Goal: Task Accomplishment & Management: Manage account settings

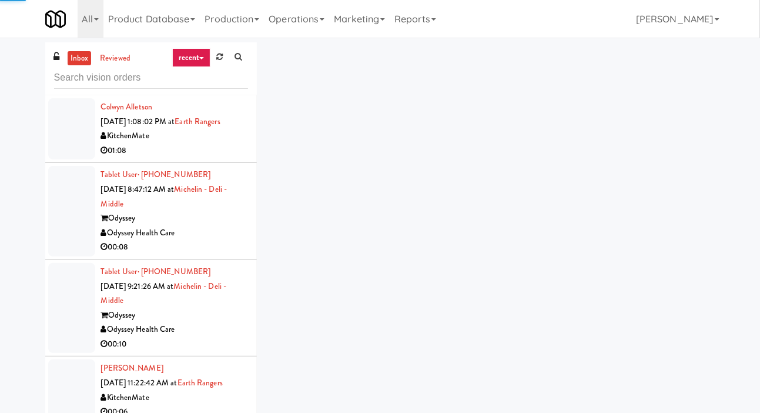
scroll to position [1023, 0]
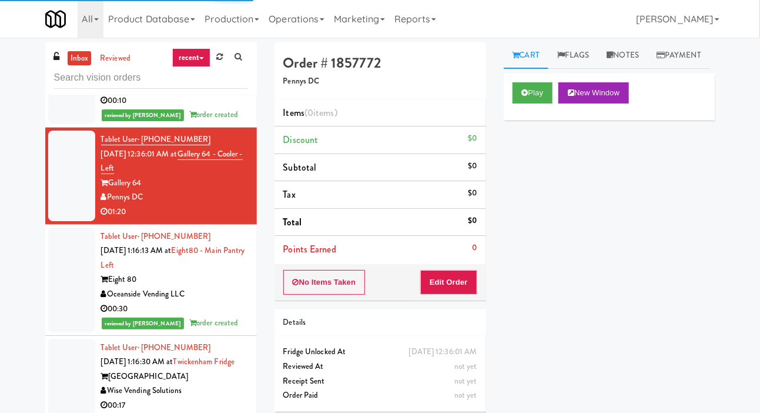
click at [218, 58] on icon at bounding box center [219, 57] width 6 height 8
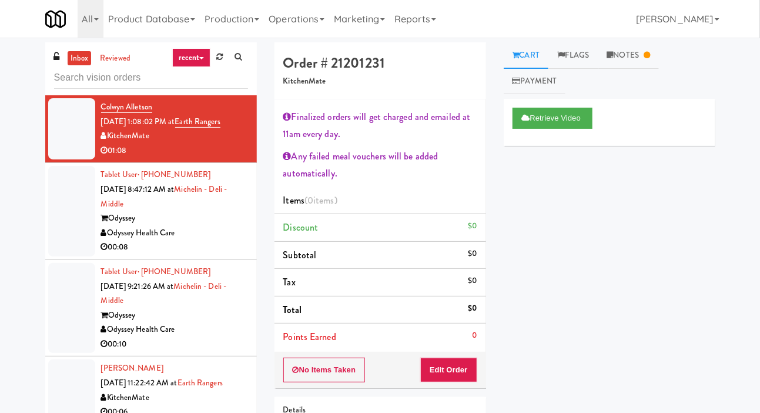
click at [77, 232] on div at bounding box center [71, 211] width 47 height 91
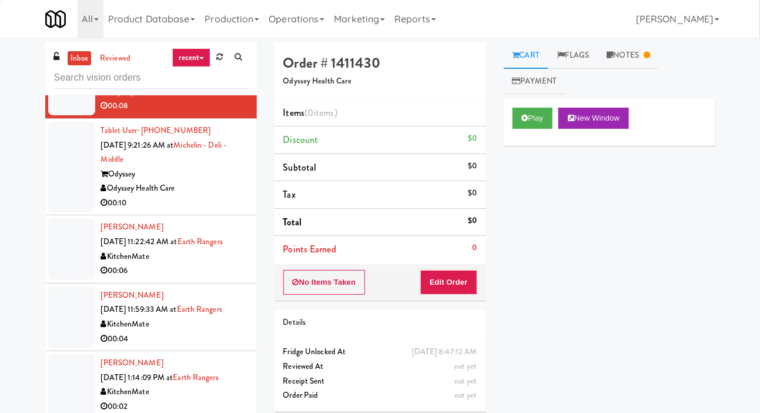
click at [65, 197] on div at bounding box center [71, 167] width 47 height 91
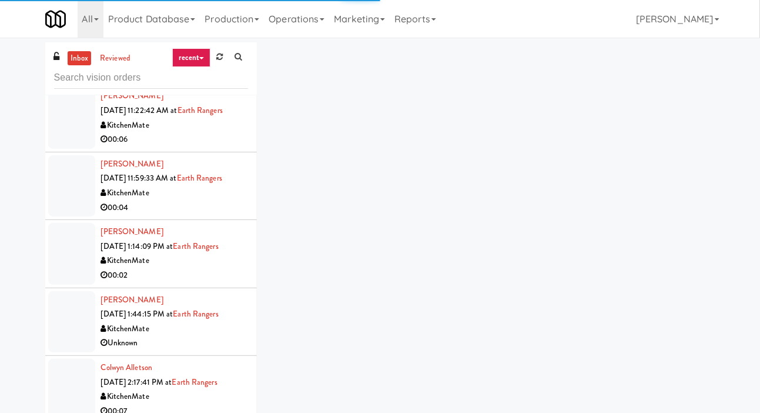
click at [69, 244] on div at bounding box center [71, 253] width 47 height 61
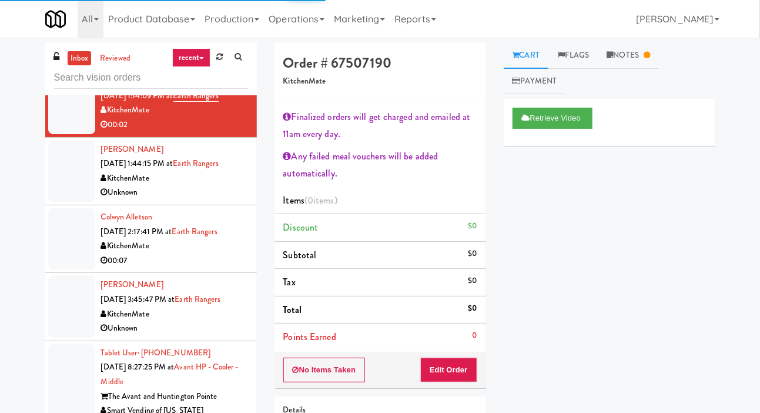
click at [69, 273] on li "[PERSON_NAME] [DATE] 3:45:47 PM at Earth Rangers KitchenMate Unknown" at bounding box center [151, 307] width 212 height 68
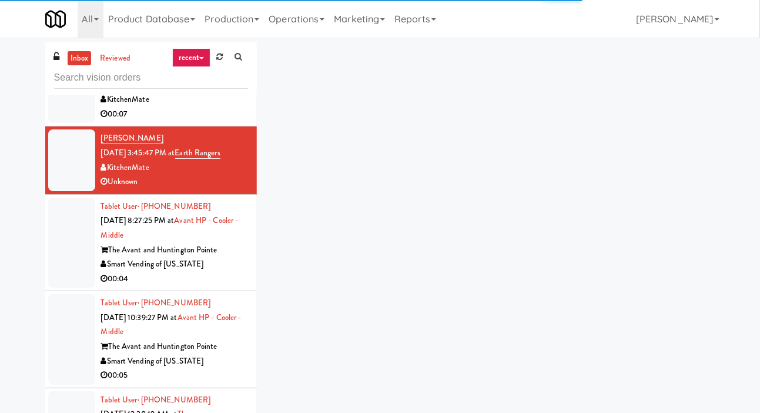
click at [71, 286] on li "Tablet User · (973) 332-2097 [DATE] 8:27:25 PM at Avant HP - Cooler - Middle Th…" at bounding box center [151, 243] width 212 height 97
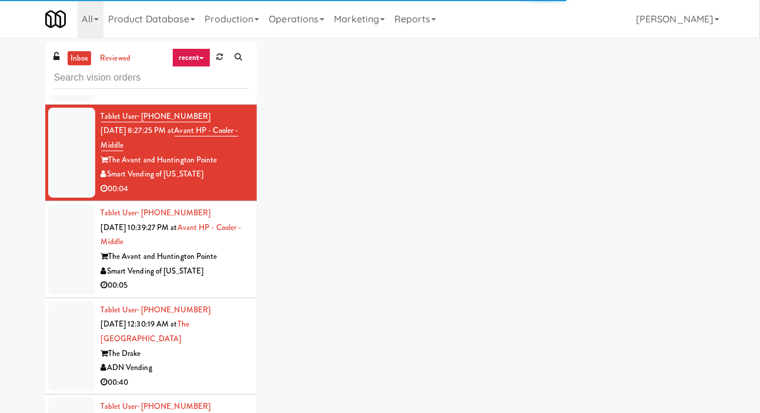
click at [62, 273] on div at bounding box center [71, 249] width 47 height 91
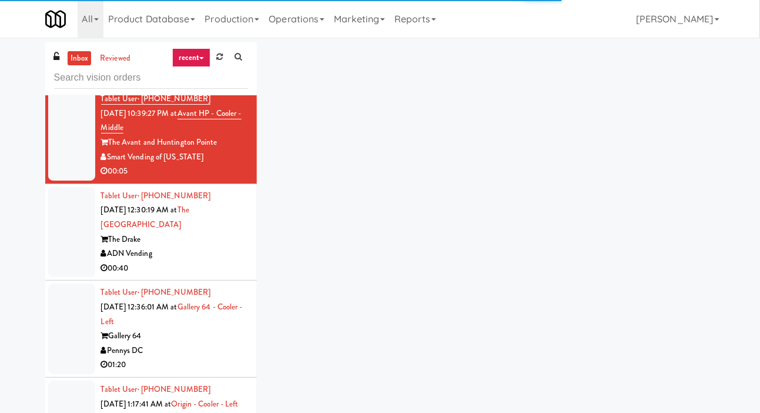
click at [77, 248] on div at bounding box center [71, 232] width 47 height 91
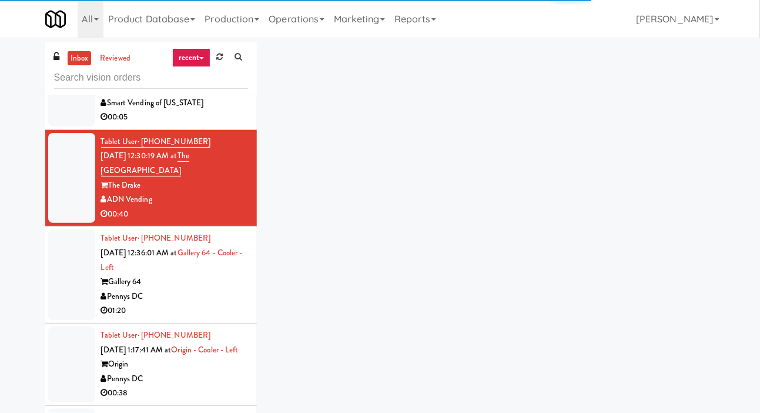
scroll to position [847, 0]
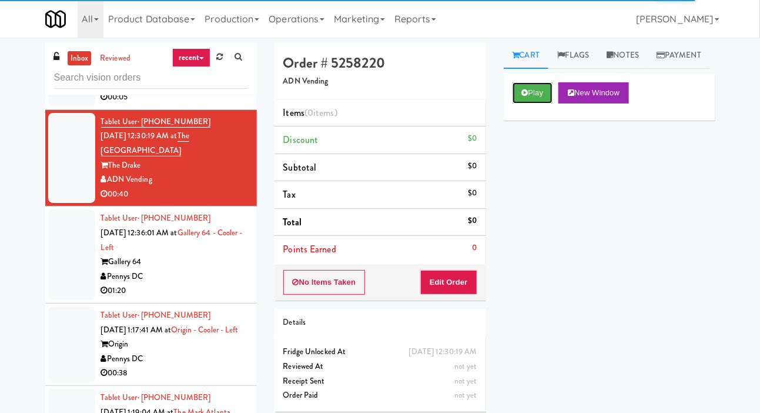
click at [532, 103] on button "Play" at bounding box center [533, 92] width 41 height 21
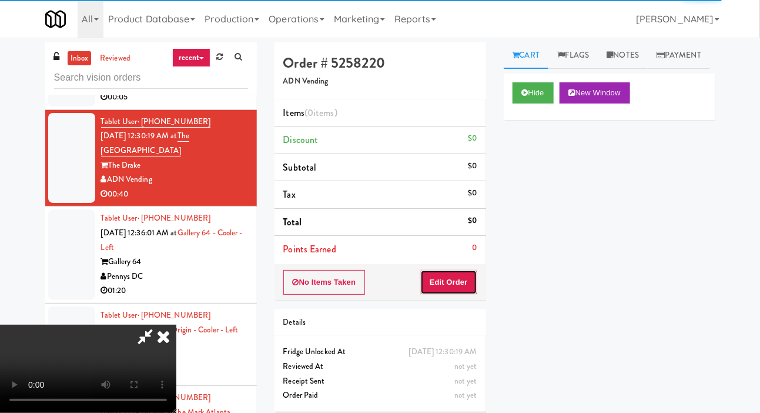
click at [474, 270] on button "Edit Order" at bounding box center [448, 282] width 57 height 25
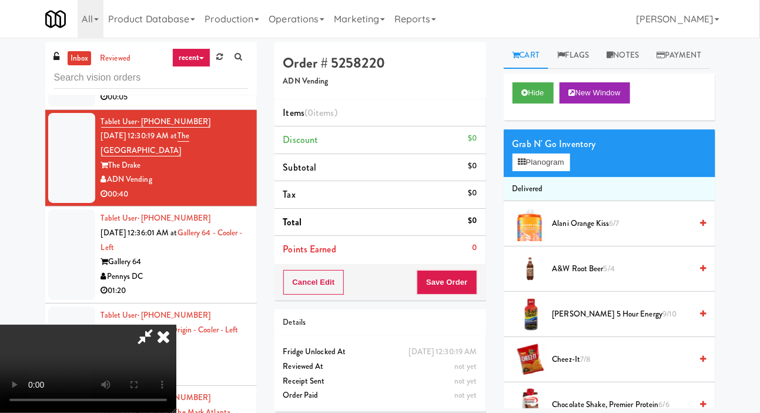
scroll to position [43, 0]
click at [612, 274] on span "5/4" at bounding box center [609, 268] width 11 height 11
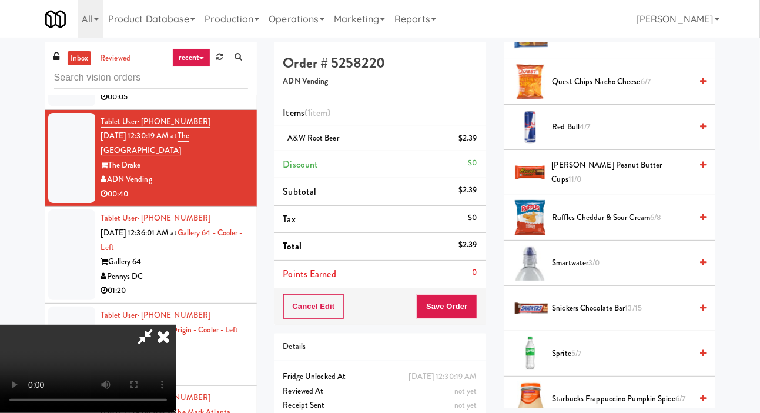
scroll to position [1106, 0]
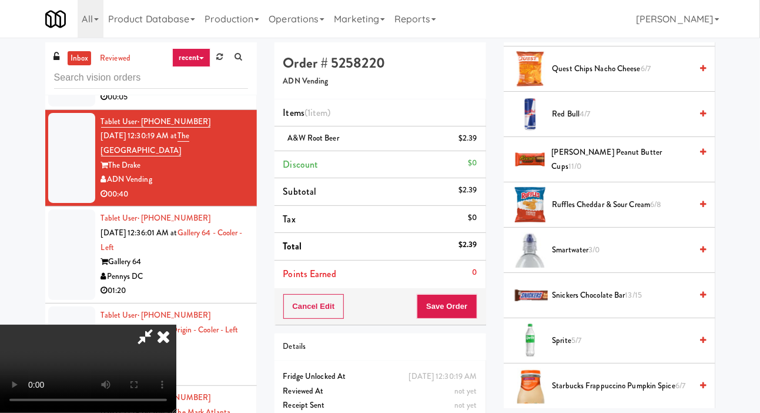
click at [622, 258] on span "Smartwater 3/0" at bounding box center [622, 250] width 139 height 15
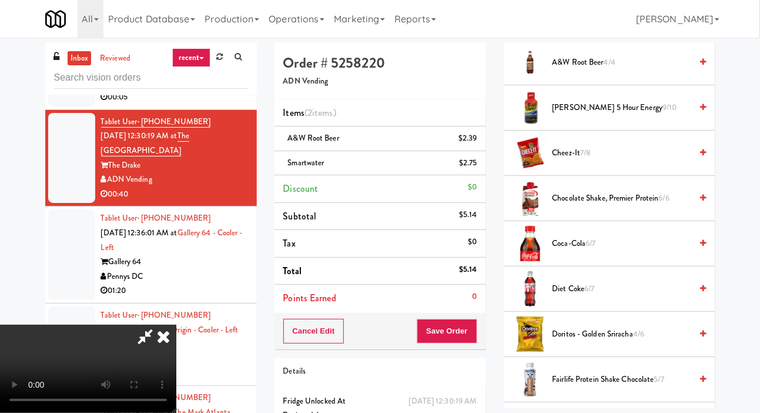
scroll to position [0, 0]
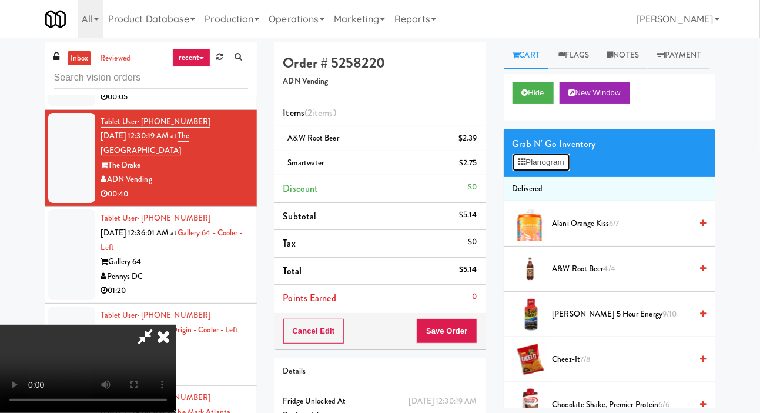
click at [554, 171] on button "Planogram" at bounding box center [542, 162] width 58 height 18
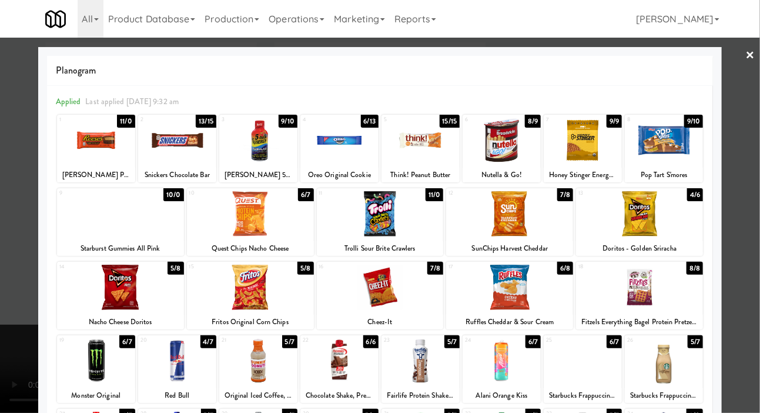
click at [227, 294] on div at bounding box center [250, 287] width 127 height 45
click at [14, 173] on div at bounding box center [380, 206] width 760 height 413
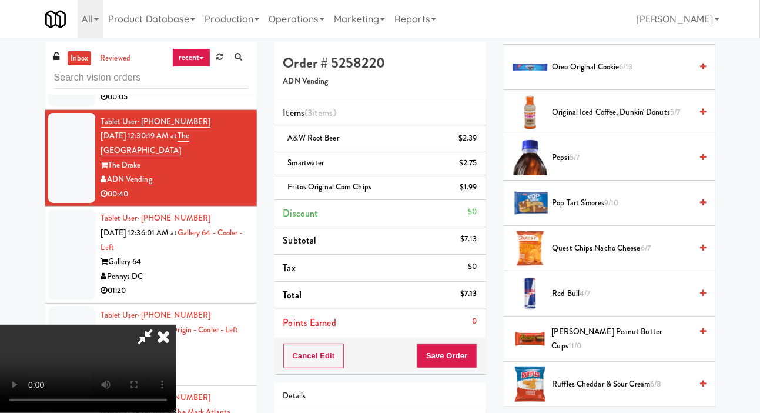
scroll to position [909, 0]
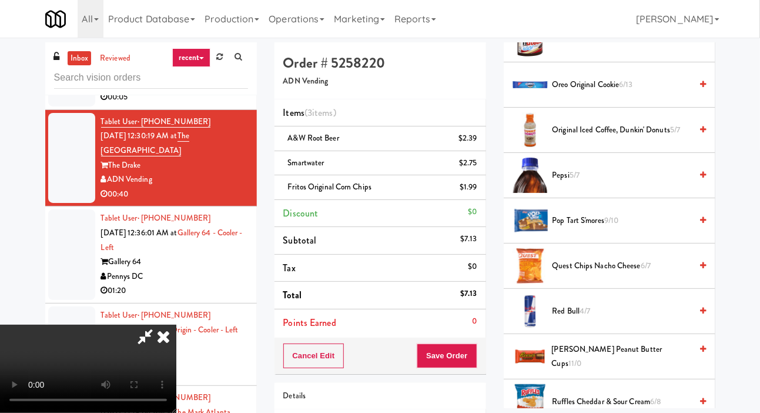
click at [672, 92] on span "Oreo Original Cookie 6/13" at bounding box center [622, 85] width 139 height 15
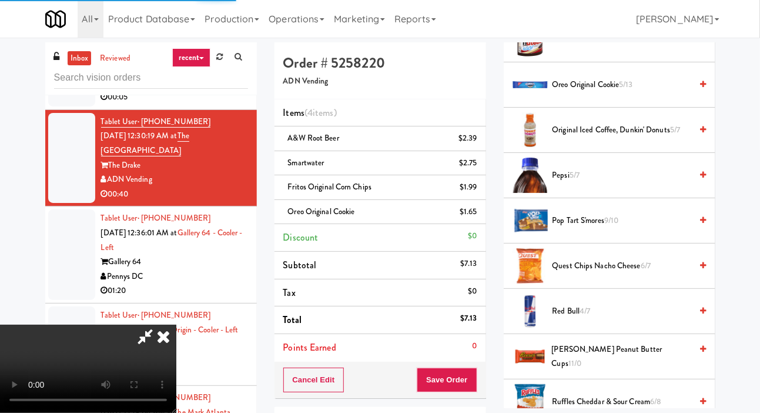
scroll to position [0, 0]
click at [476, 387] on button "Save Order" at bounding box center [447, 380] width 60 height 25
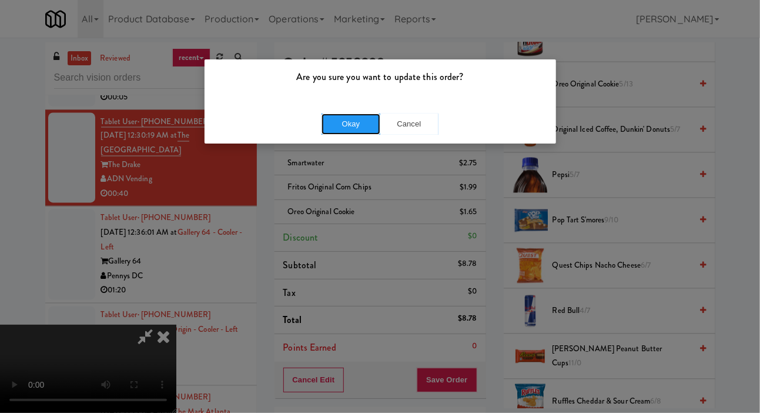
click at [364, 128] on button "Okay" at bounding box center [351, 123] width 59 height 21
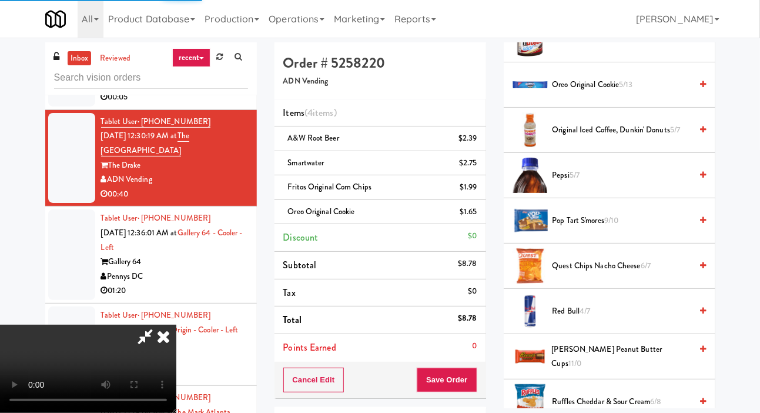
scroll to position [68, 0]
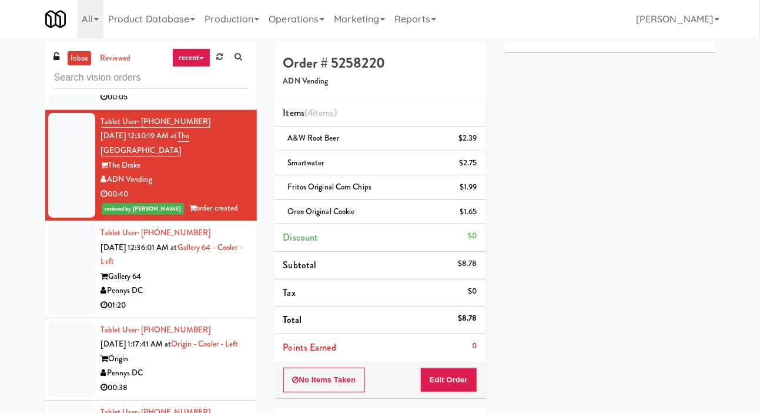
click at [52, 265] on div at bounding box center [71, 269] width 47 height 91
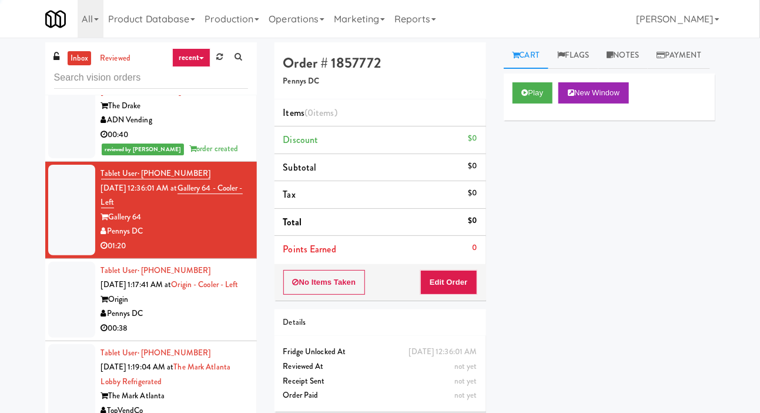
scroll to position [910, 0]
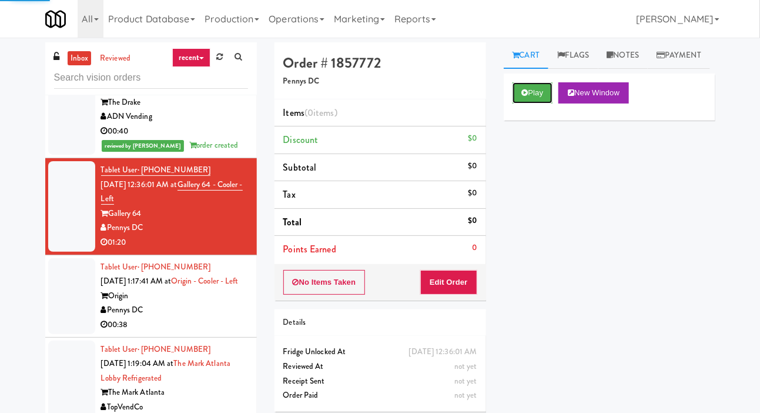
click at [527, 103] on button "Play" at bounding box center [533, 92] width 41 height 21
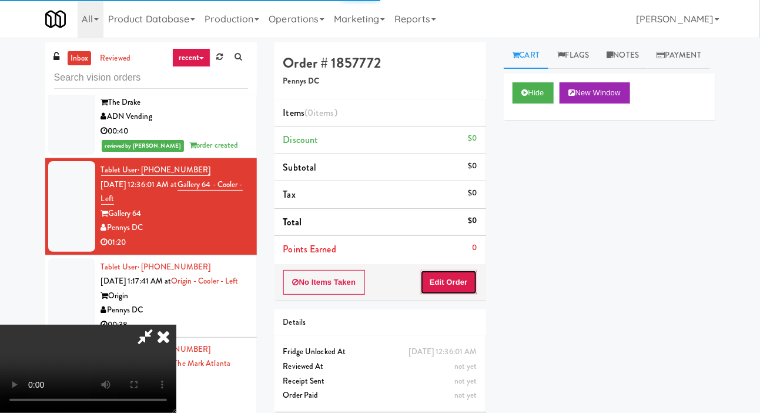
click at [452, 282] on button "Edit Order" at bounding box center [448, 282] width 57 height 25
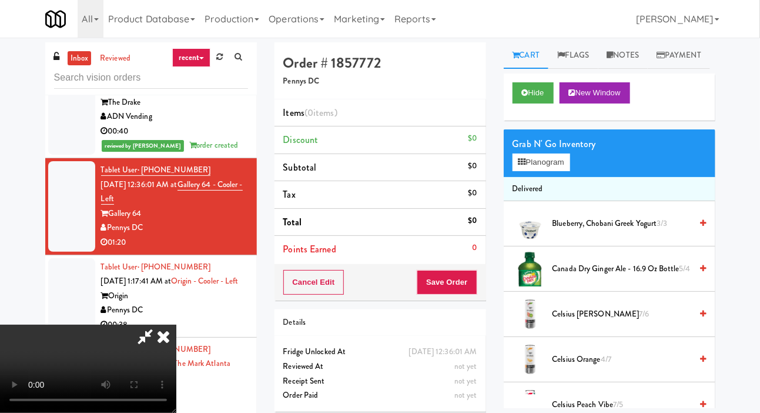
scroll to position [43, 0]
click at [759, 149] on div "inbox reviewed recent all unclear take inventory issue suspicious failed recent…" at bounding box center [380, 249] width 760 height 415
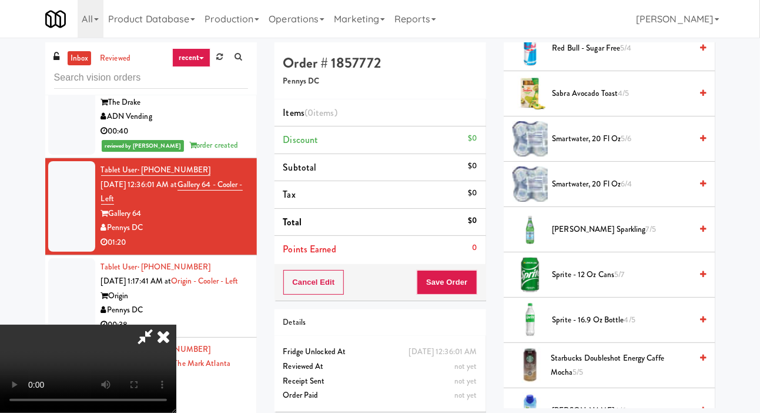
scroll to position [1400, 0]
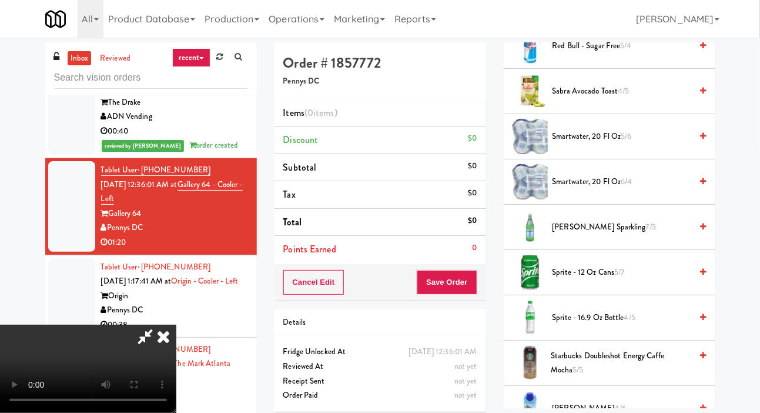
click at [637, 189] on span "smartwater, 20 fl oz 6/4" at bounding box center [622, 182] width 139 height 15
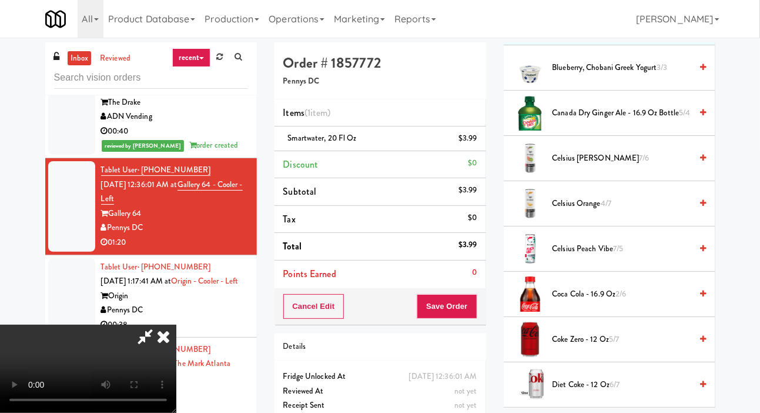
scroll to position [153, 0]
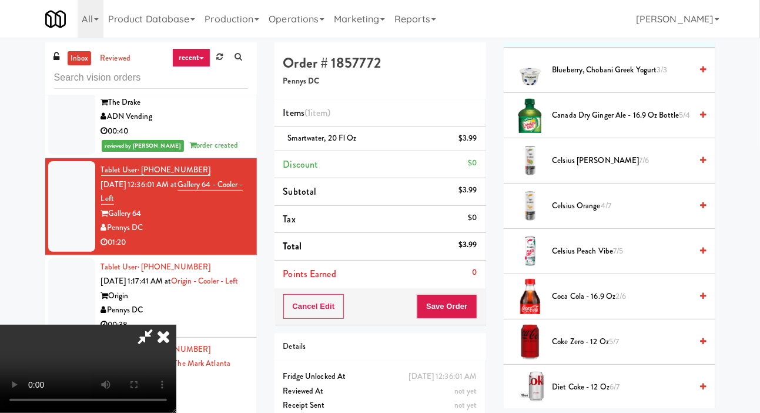
click at [657, 123] on span "Canada Dry Ginger Ale - 16.9 oz Bottle 5/4" at bounding box center [622, 115] width 139 height 15
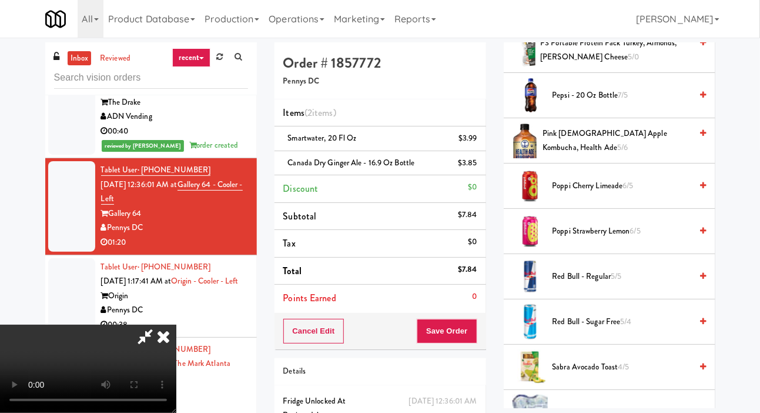
scroll to position [1120, 0]
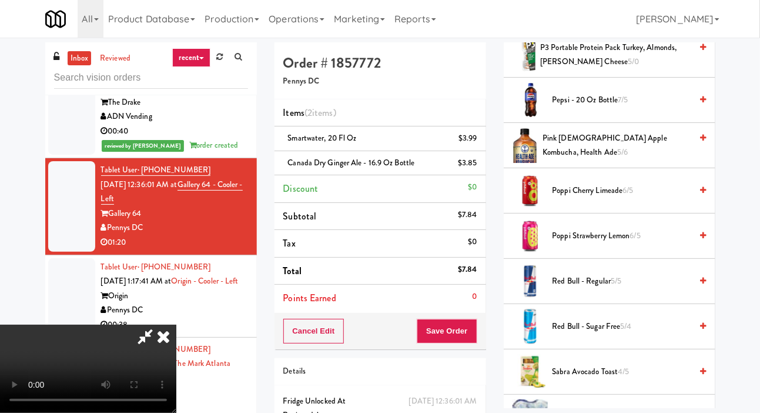
click at [680, 108] on span "Pepsi - 20 oz bottle 7/5" at bounding box center [622, 100] width 139 height 15
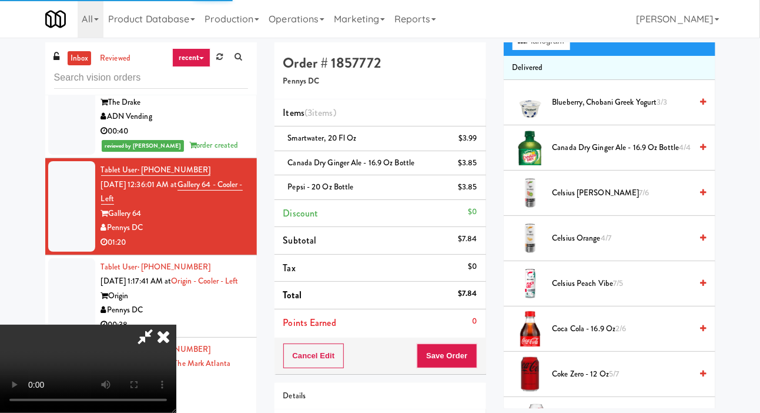
scroll to position [0, 0]
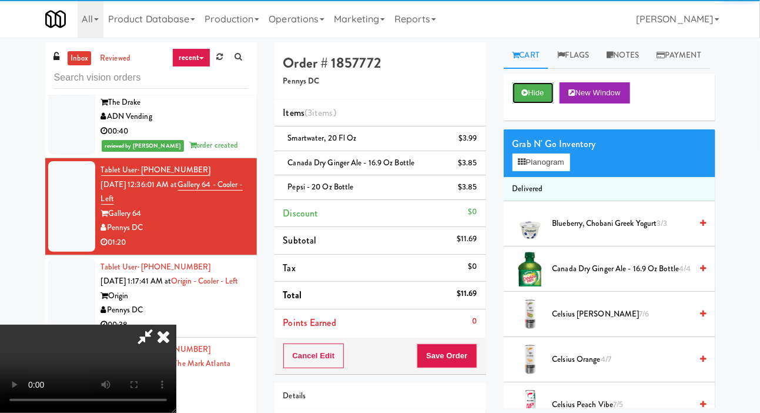
click at [529, 103] on button "Hide" at bounding box center [533, 92] width 41 height 21
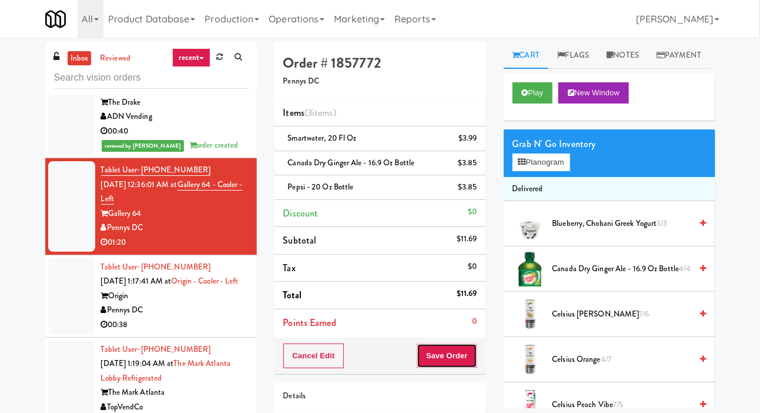
click at [471, 363] on button "Save Order" at bounding box center [447, 355] width 60 height 25
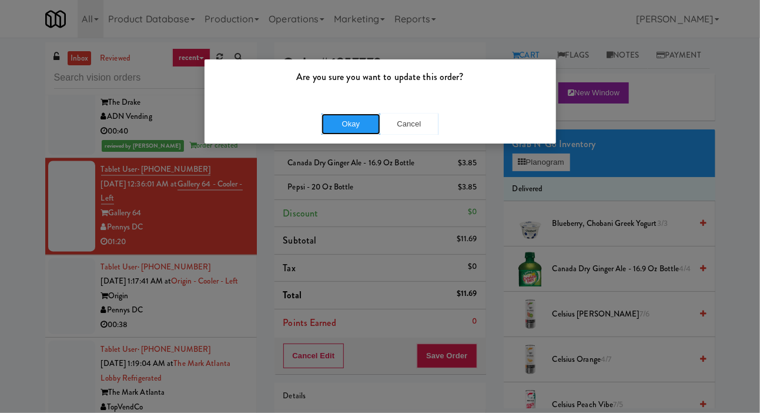
click at [347, 132] on button "Okay" at bounding box center [351, 123] width 59 height 21
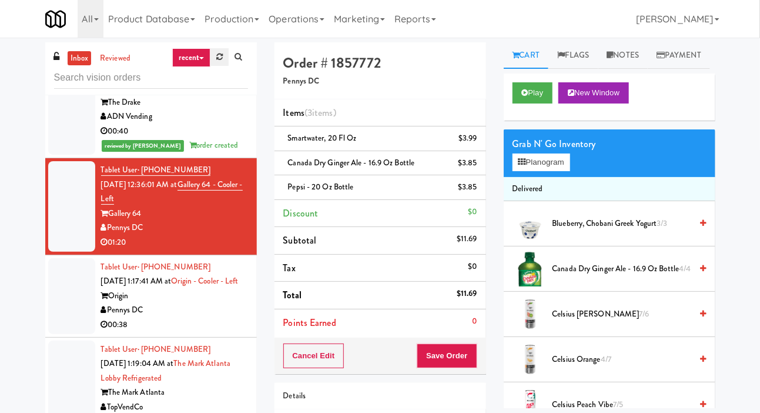
click at [219, 48] on link at bounding box center [220, 57] width 18 height 18
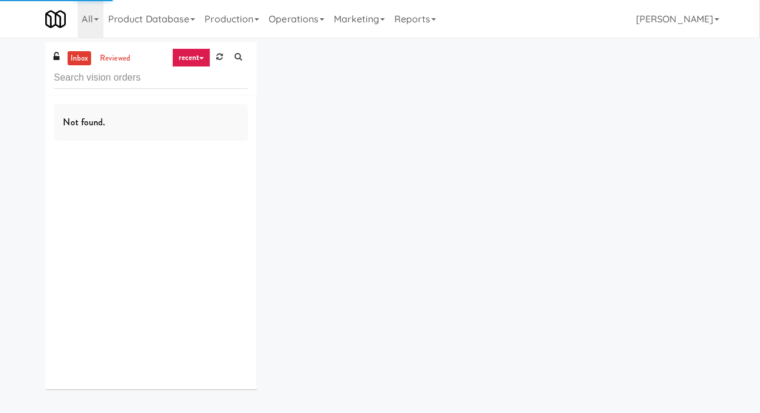
click at [9, 111] on div "inbox reviewed recent all unclear take inventory issue suspicious failed recent…" at bounding box center [380, 220] width 760 height 356
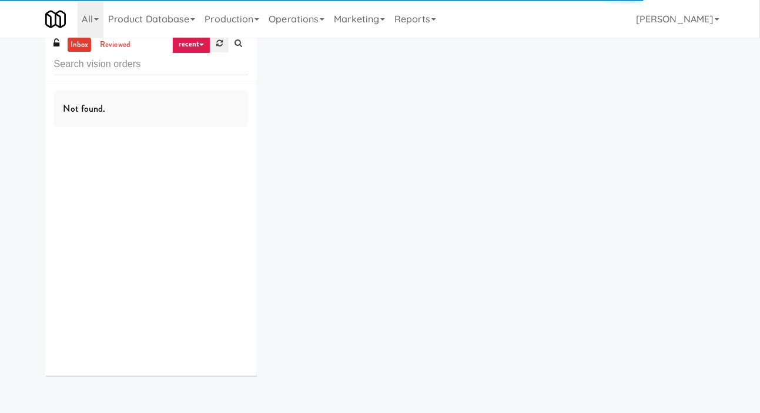
click at [213, 42] on link at bounding box center [220, 44] width 18 height 18
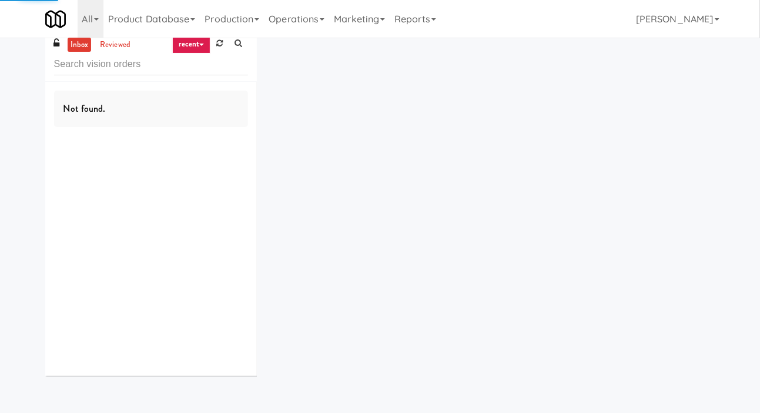
click at [536, 177] on div "inbox reviewed recent all unclear take inventory issue suspicious failed recent…" at bounding box center [380, 207] width 688 height 356
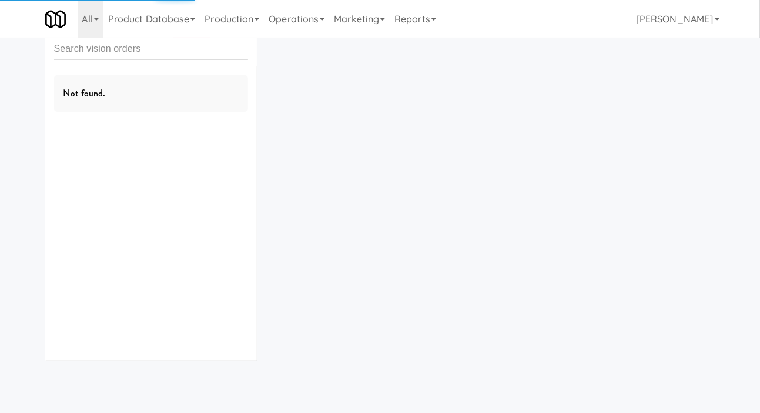
scroll to position [0, 0]
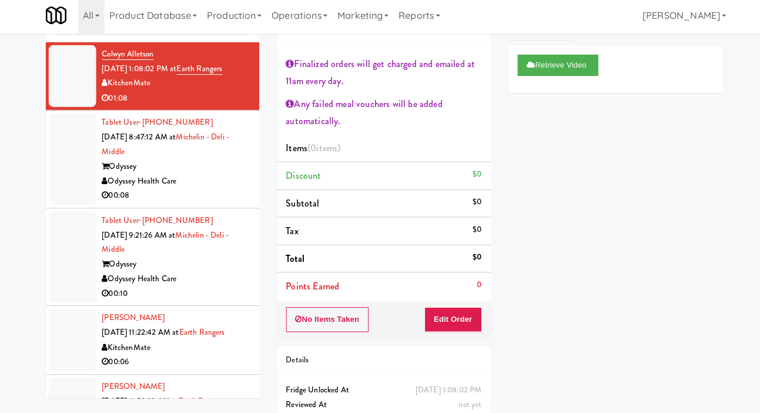
scroll to position [52, 0]
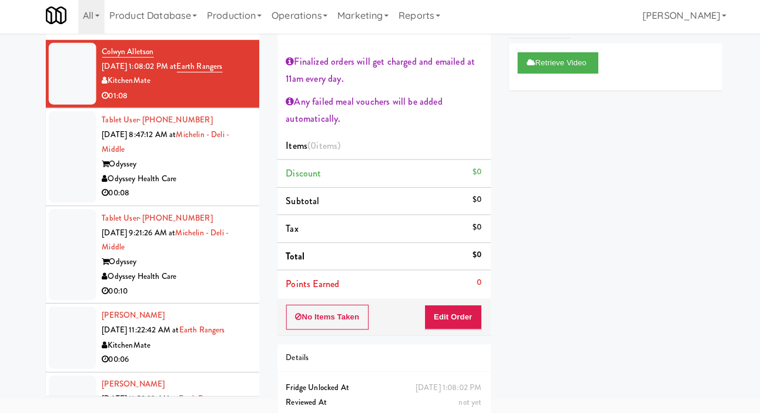
click at [50, 187] on div at bounding box center [71, 159] width 47 height 91
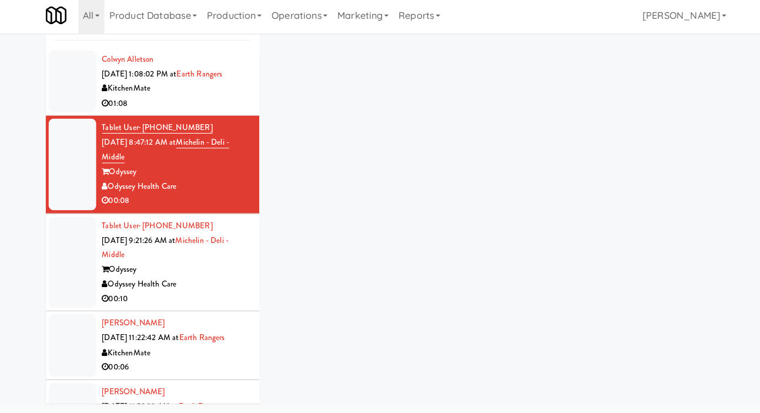
scroll to position [44, 0]
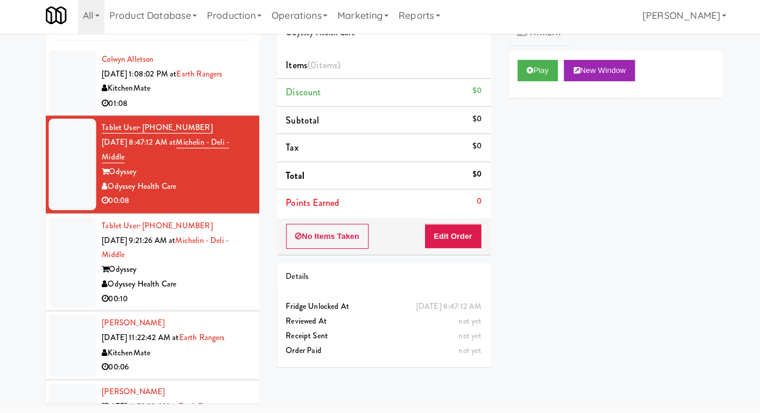
click at [74, 282] on div at bounding box center [71, 264] width 47 height 91
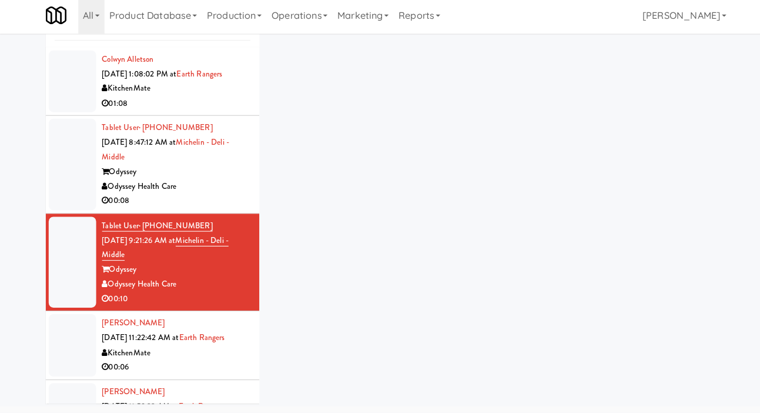
scroll to position [44, 0]
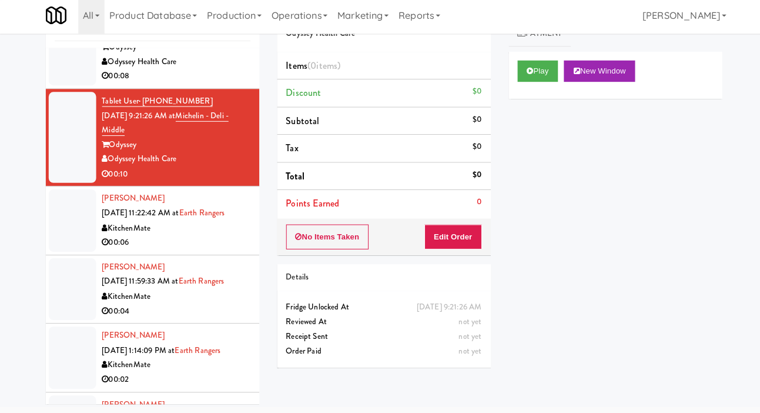
click at [62, 274] on div at bounding box center [71, 290] width 47 height 61
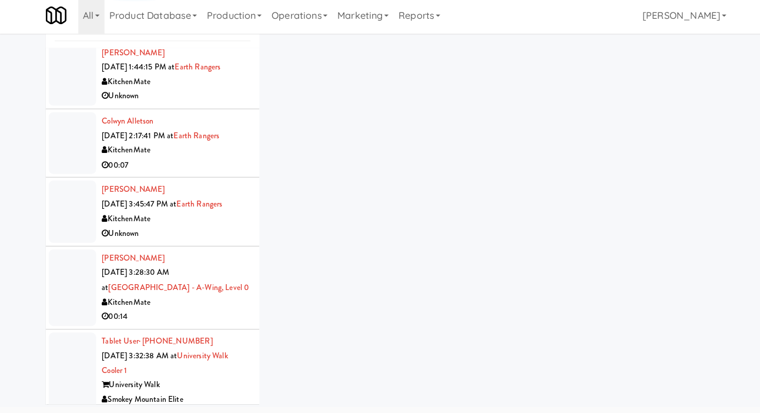
click at [65, 233] on div at bounding box center [71, 213] width 47 height 61
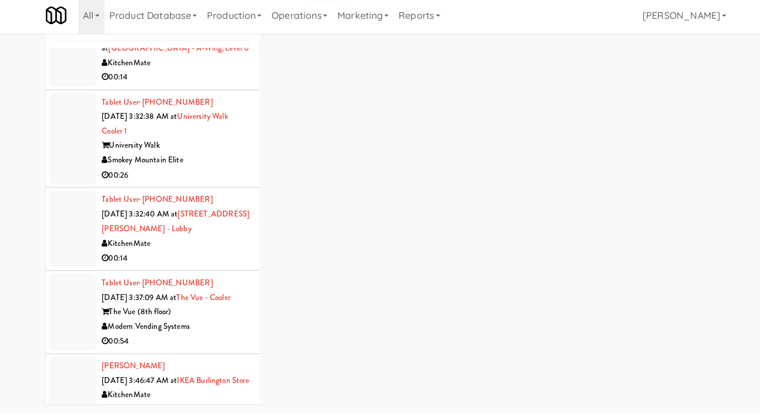
click at [58, 230] on div at bounding box center [71, 231] width 47 height 76
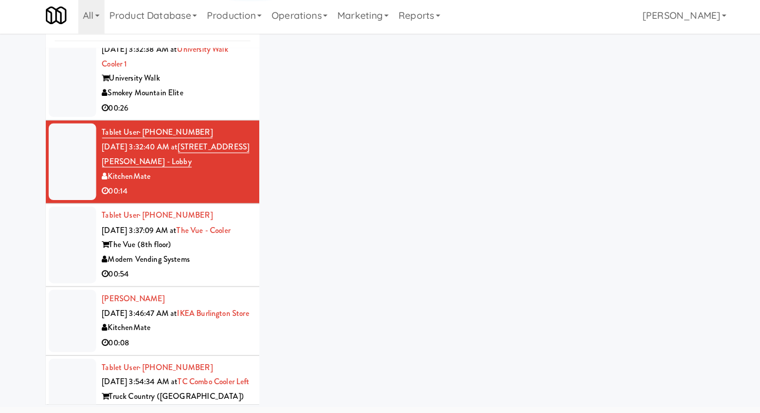
scroll to position [776, 0]
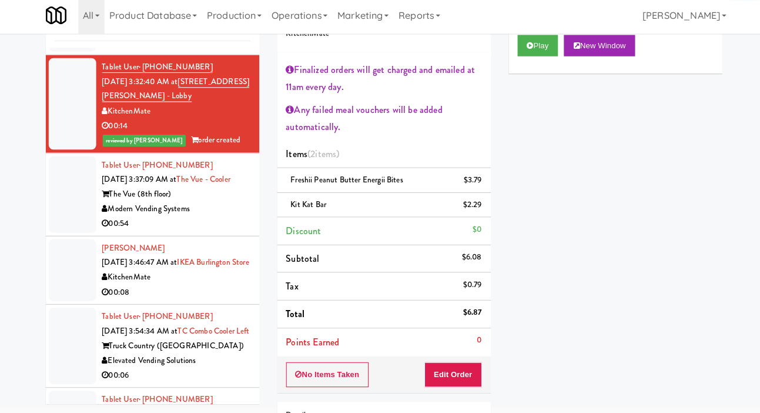
click at [64, 212] on div at bounding box center [71, 197] width 47 height 76
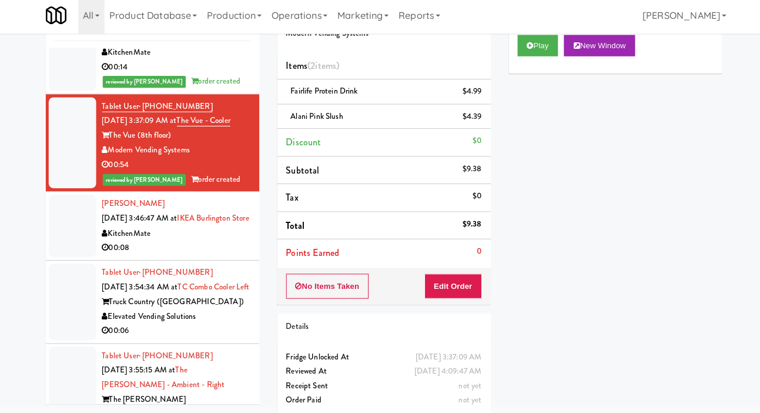
click at [68, 248] on div at bounding box center [71, 227] width 47 height 61
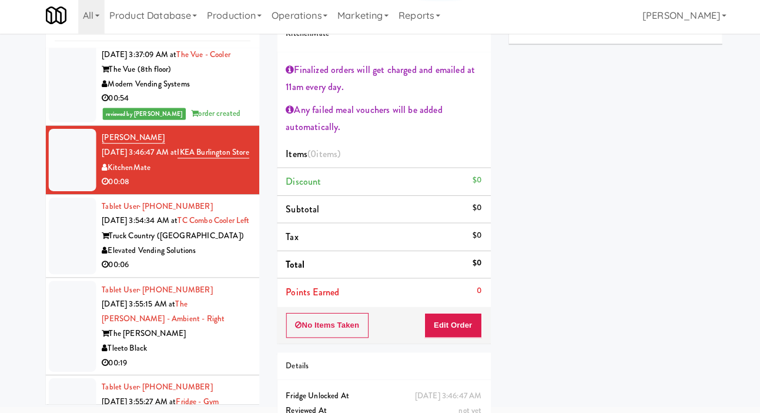
click at [75, 274] on div at bounding box center [71, 238] width 47 height 76
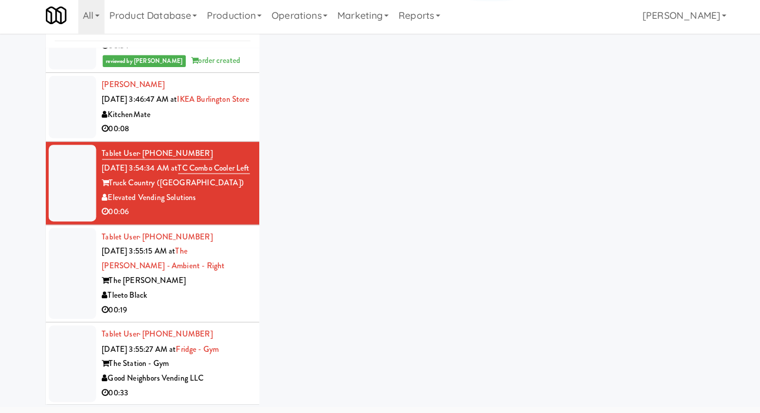
scroll to position [1015, 0]
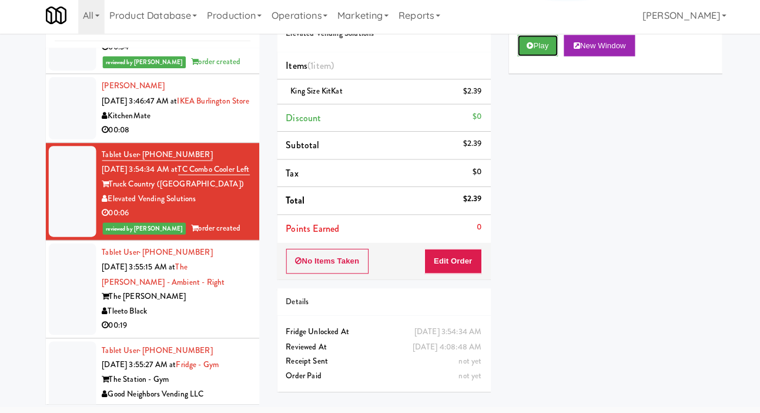
click at [538, 60] on button "Play" at bounding box center [533, 49] width 41 height 21
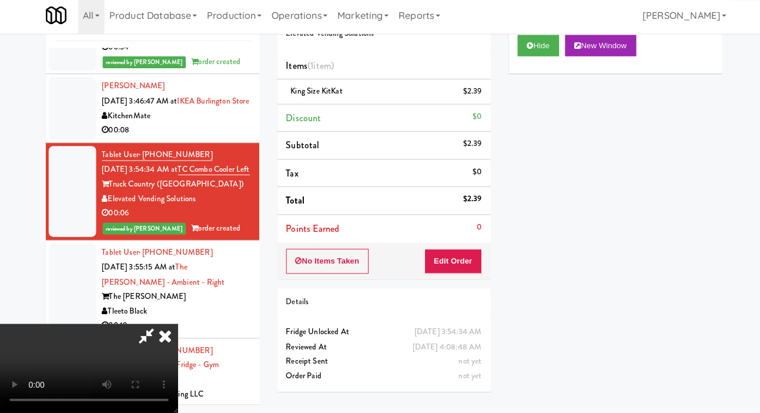
click at [64, 135] on div at bounding box center [71, 111] width 47 height 61
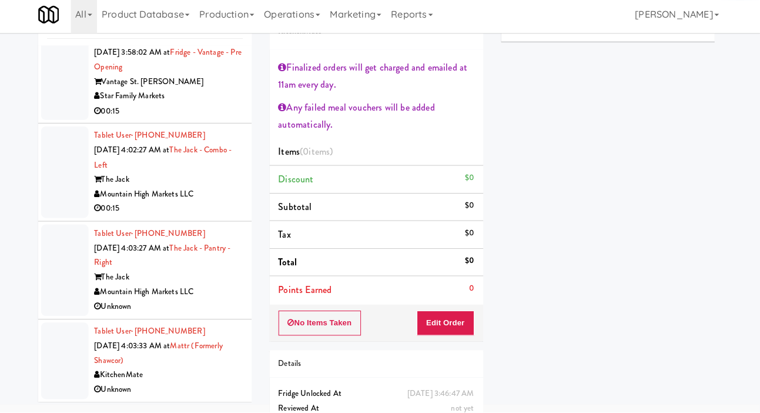
scroll to position [45, 0]
click at [74, 374] on div at bounding box center [71, 362] width 47 height 76
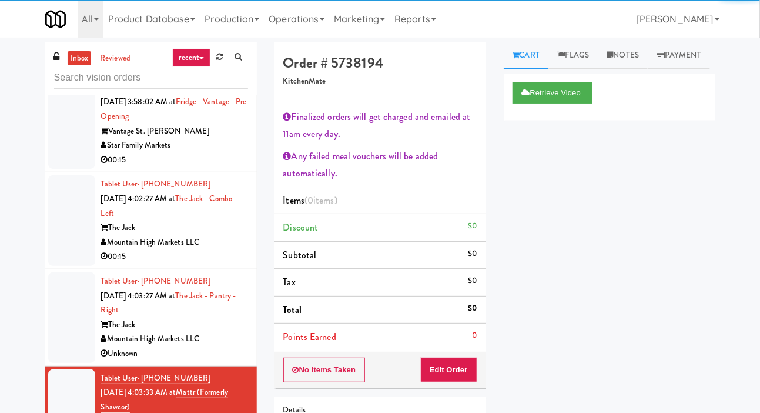
click at [85, 302] on div at bounding box center [71, 317] width 47 height 91
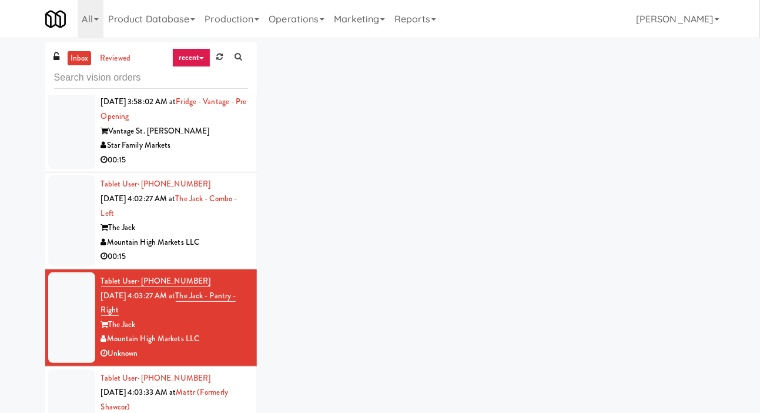
click at [72, 235] on div at bounding box center [71, 220] width 47 height 91
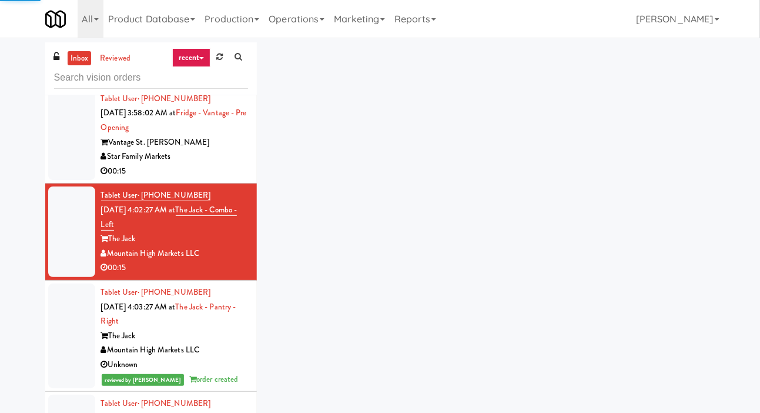
scroll to position [1385, 0]
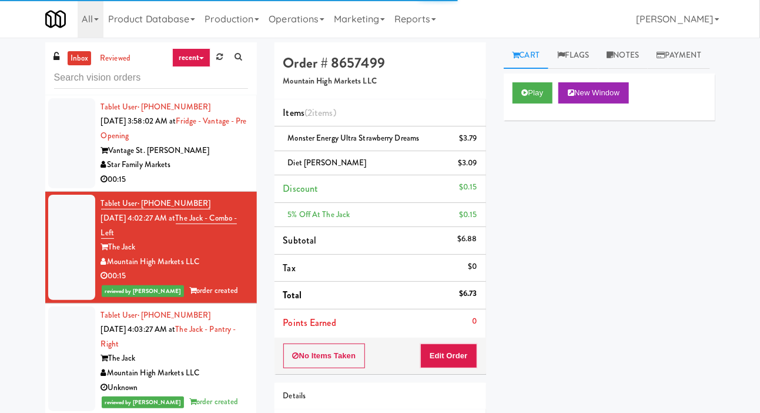
click at [67, 189] on div at bounding box center [71, 143] width 47 height 91
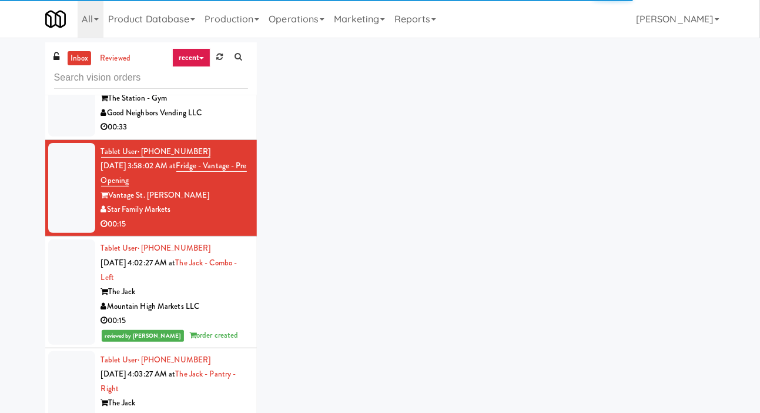
scroll to position [1318, 0]
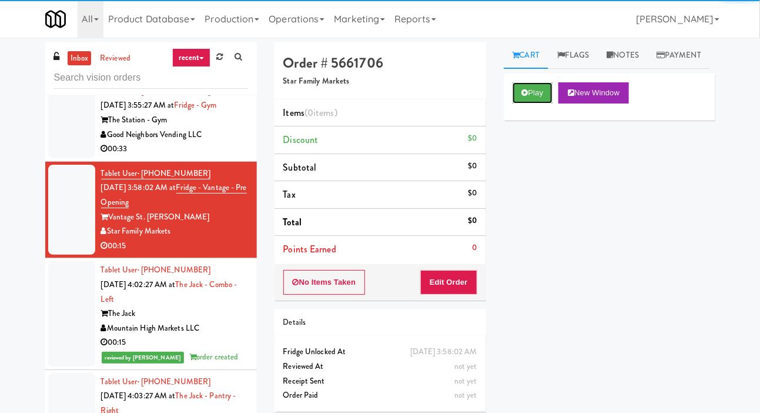
click at [539, 103] on button "Play" at bounding box center [533, 92] width 41 height 21
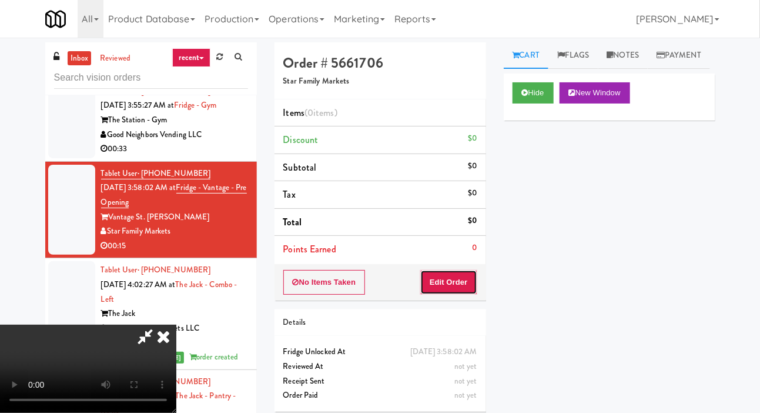
click at [457, 278] on button "Edit Order" at bounding box center [448, 282] width 57 height 25
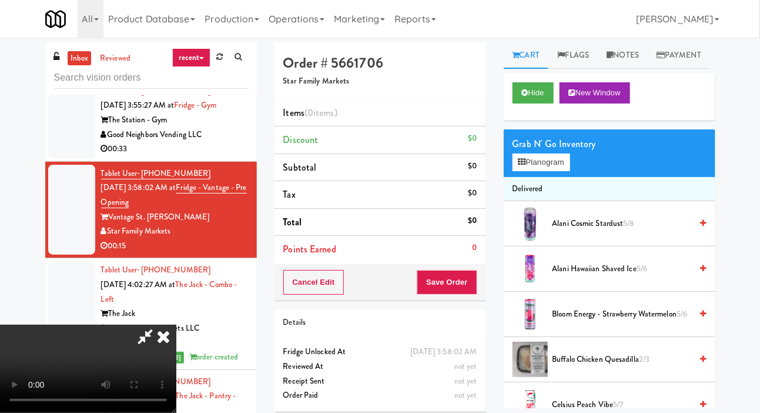
scroll to position [0, 0]
click at [555, 171] on button "Planogram" at bounding box center [542, 162] width 58 height 18
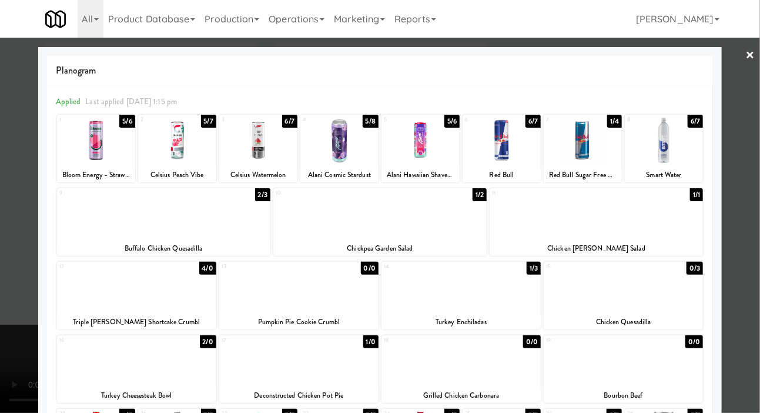
click at [517, 155] on div at bounding box center [502, 140] width 78 height 45
click at [516, 149] on div at bounding box center [502, 140] width 78 height 45
click at [10, 199] on div at bounding box center [380, 206] width 760 height 413
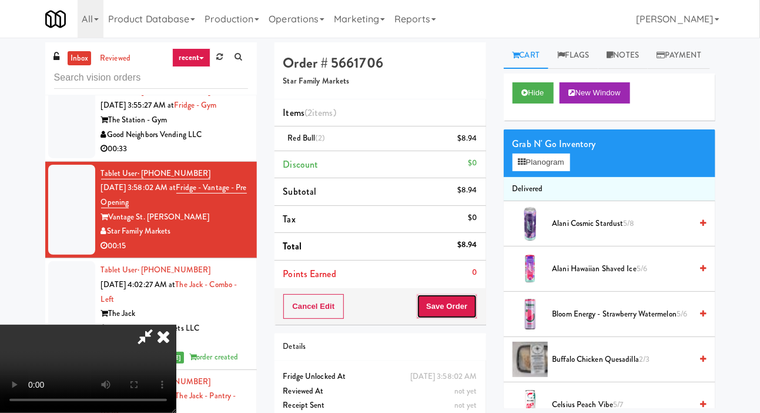
click at [475, 313] on button "Save Order" at bounding box center [447, 306] width 60 height 25
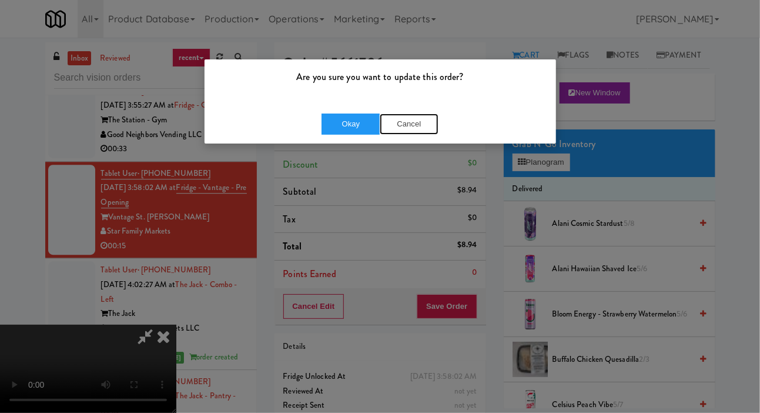
click at [409, 121] on button "Cancel" at bounding box center [409, 123] width 59 height 21
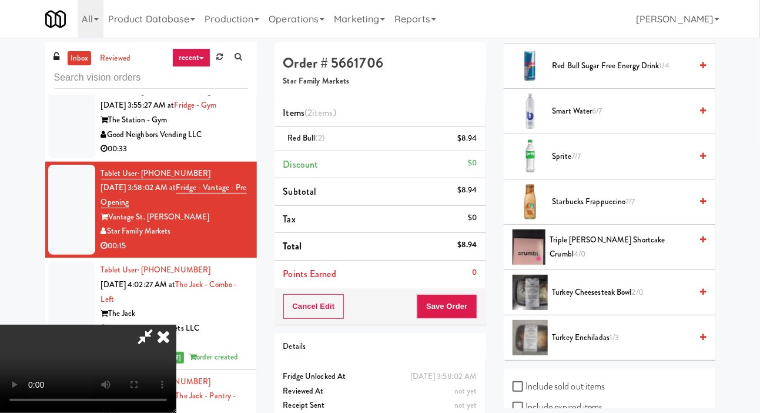
scroll to position [1178, 0]
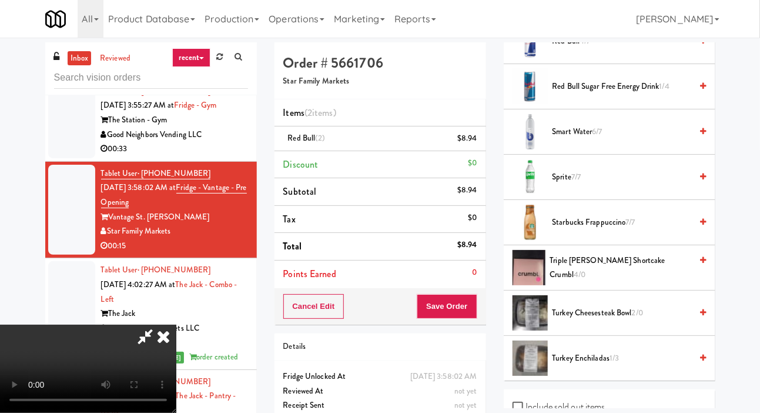
click at [626, 185] on span "Sprite 7/7" at bounding box center [622, 177] width 139 height 15
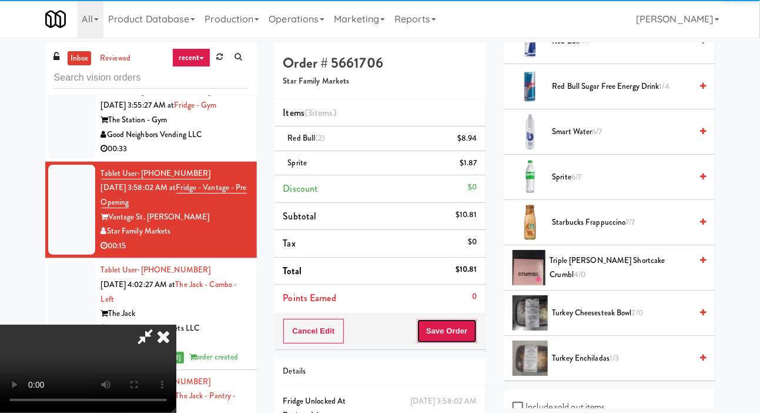
click at [473, 340] on button "Save Order" at bounding box center [447, 331] width 60 height 25
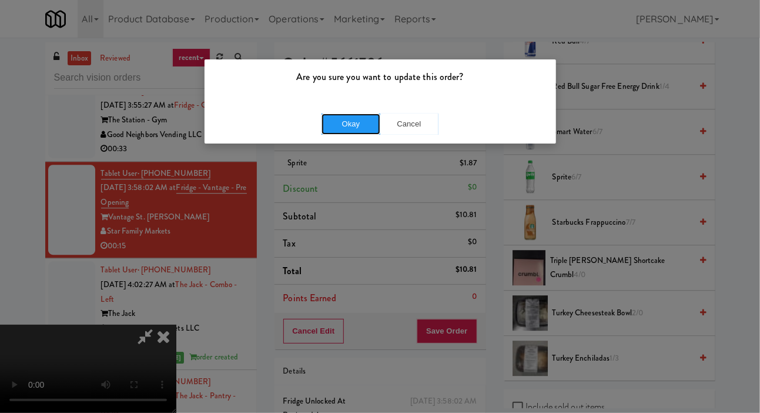
click at [346, 133] on button "Okay" at bounding box center [351, 123] width 59 height 21
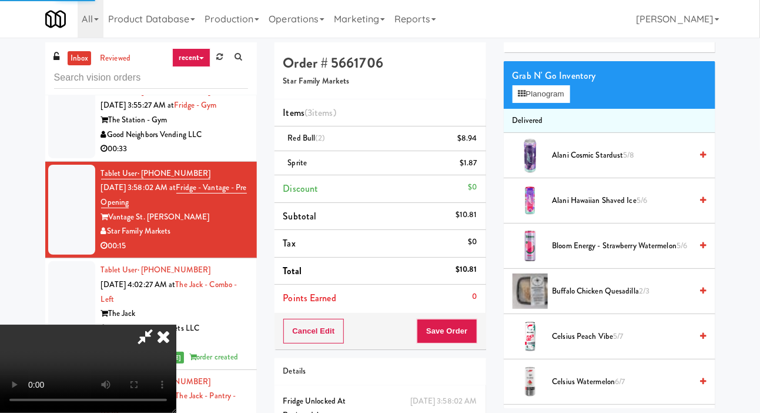
scroll to position [0, 0]
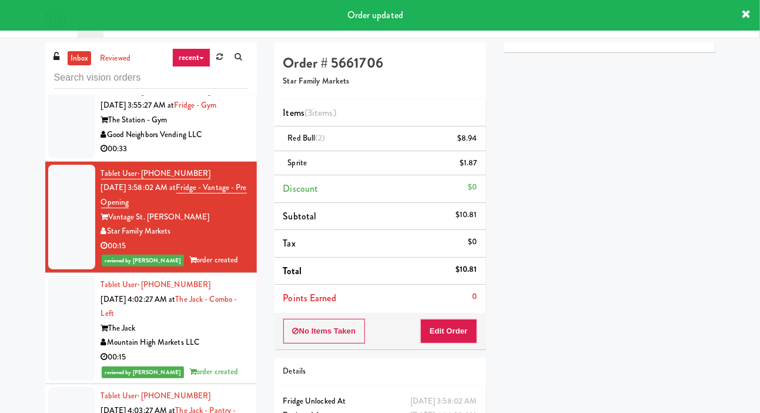
click at [62, 158] on div at bounding box center [71, 120] width 47 height 76
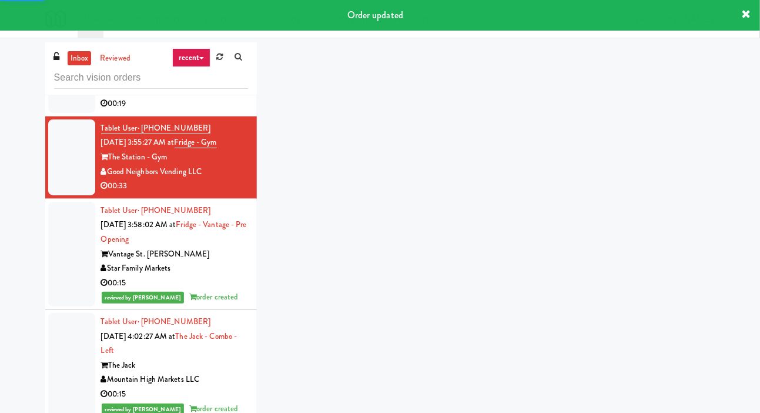
scroll to position [1214, 0]
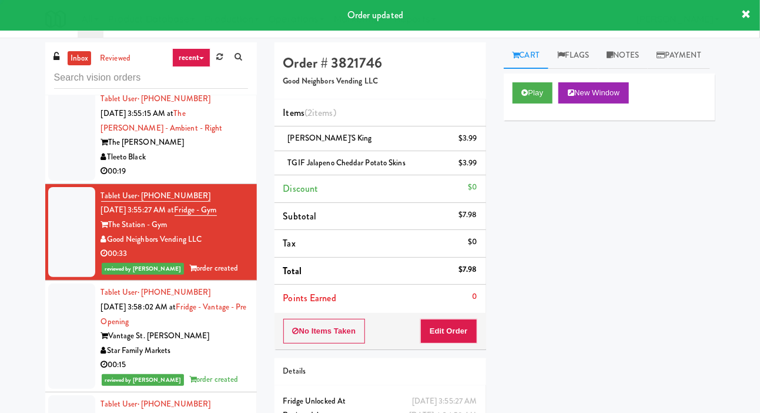
click at [64, 175] on div at bounding box center [71, 135] width 47 height 91
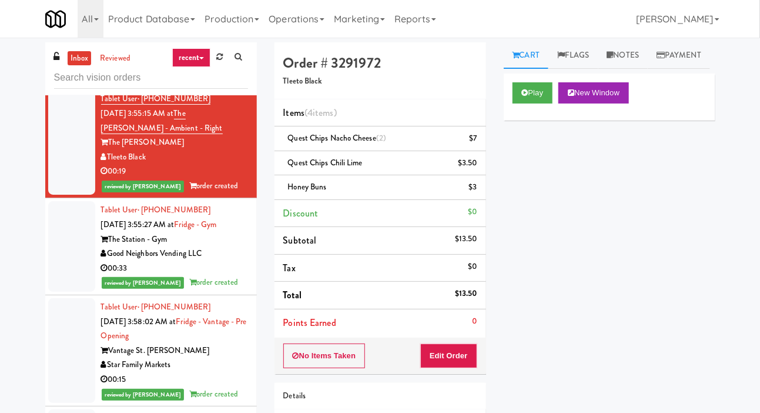
click at [224, 62] on link at bounding box center [220, 57] width 18 height 18
